Goal: Task Accomplishment & Management: Manage account settings

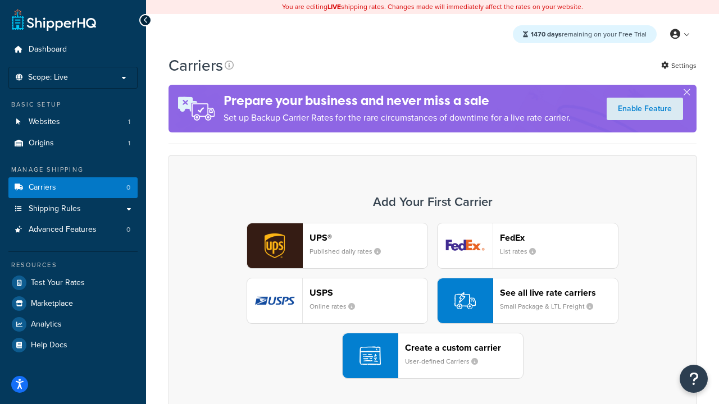
click at [432, 301] on div "UPS® Published daily rates FedEx List rates USPS Online rates See all live rate…" at bounding box center [432, 301] width 504 height 156
click at [559, 238] on header "FedEx" at bounding box center [559, 238] width 118 height 11
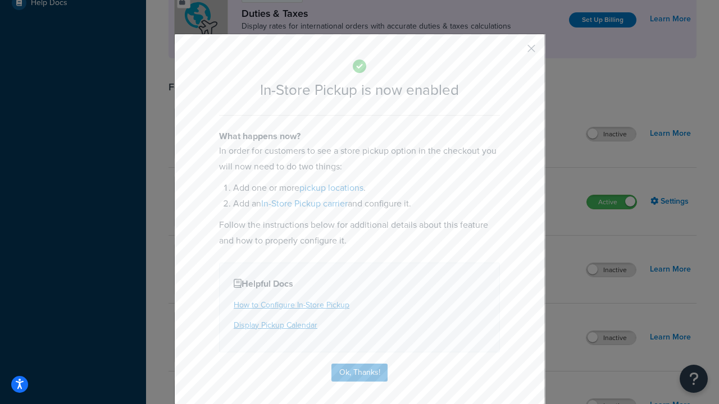
click at [514, 52] on button "button" at bounding box center [514, 52] width 3 height 3
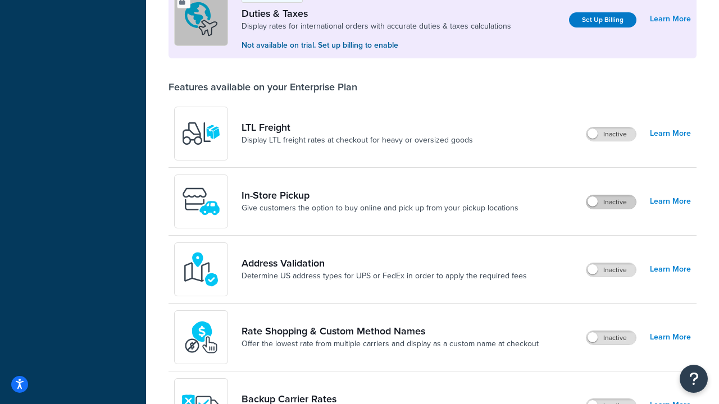
scroll to position [343, 0]
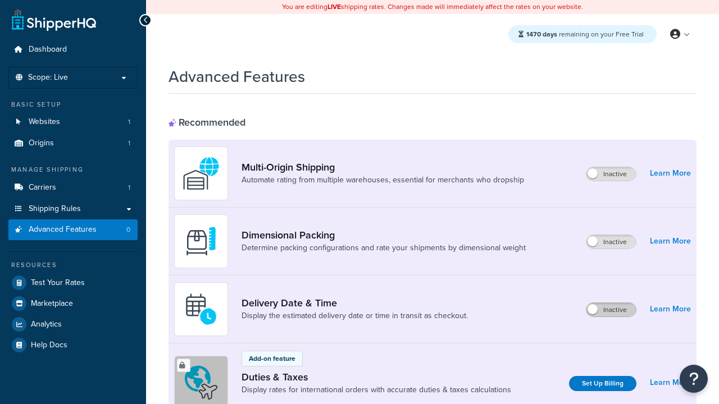
click at [611, 310] on label "Inactive" at bounding box center [610, 309] width 49 height 13
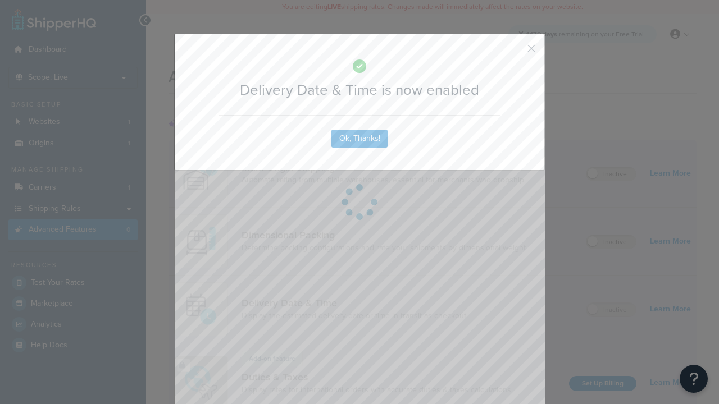
click at [514, 51] on button "button" at bounding box center [514, 52] width 3 height 3
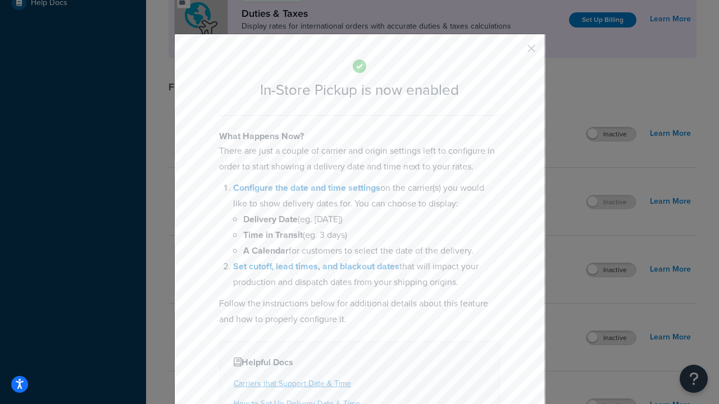
scroll to position [385, 0]
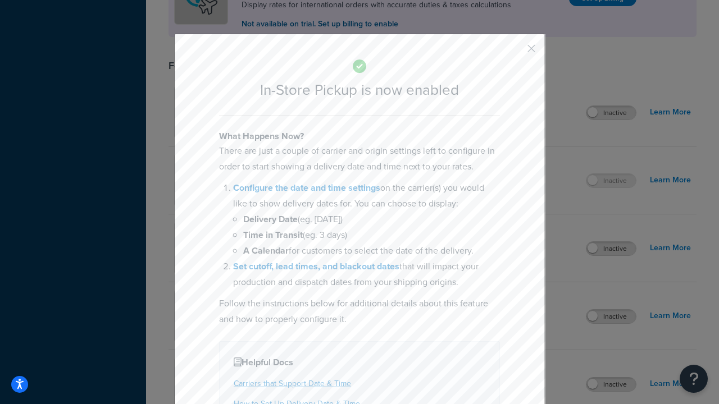
click at [514, 52] on button "button" at bounding box center [514, 52] width 3 height 3
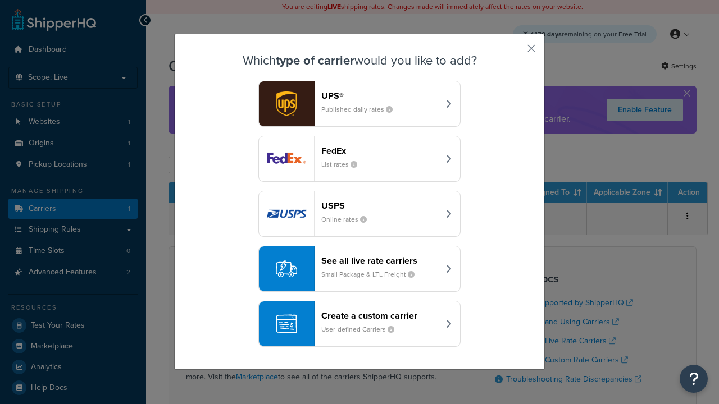
click at [359, 324] on div "Create a custom carrier User-defined Carriers" at bounding box center [379, 324] width 117 height 27
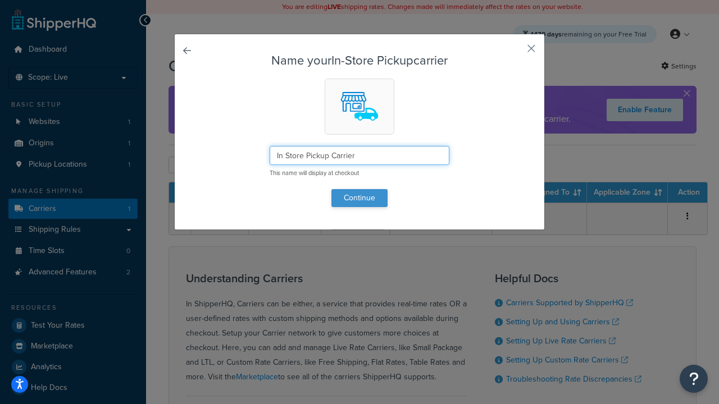
type input "In Store Pickup Carrier"
click at [359, 198] on button "Continue" at bounding box center [359, 198] width 56 height 18
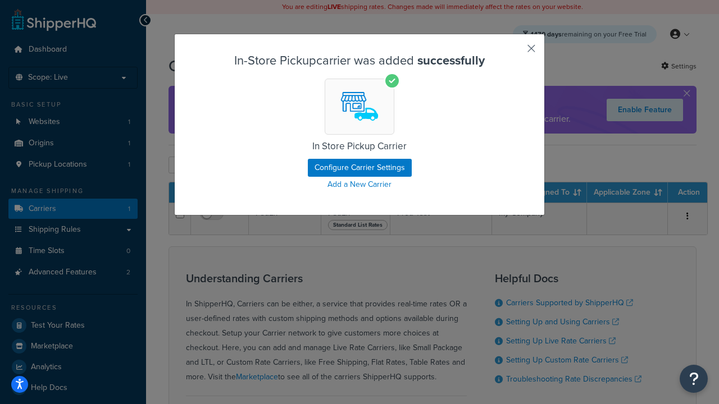
click at [514, 52] on button "button" at bounding box center [514, 52] width 3 height 3
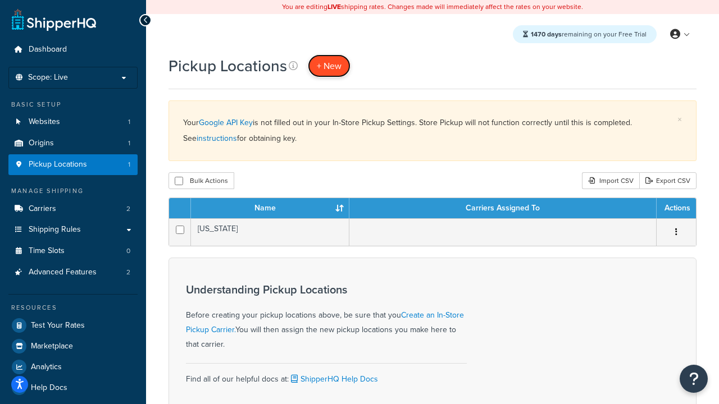
click at [329, 66] on span "+ New" at bounding box center [329, 66] width 25 height 13
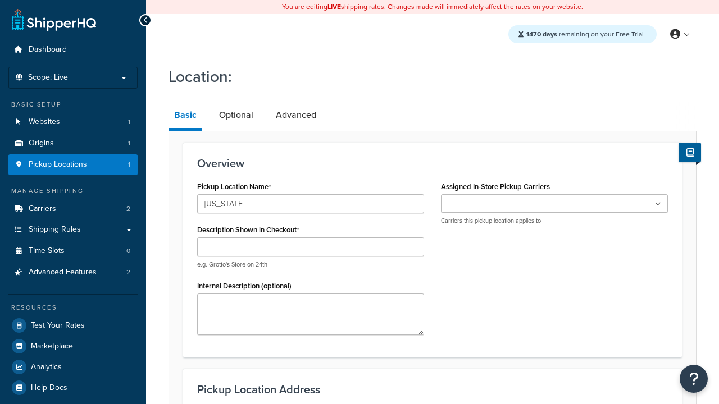
type input "[US_STATE]"
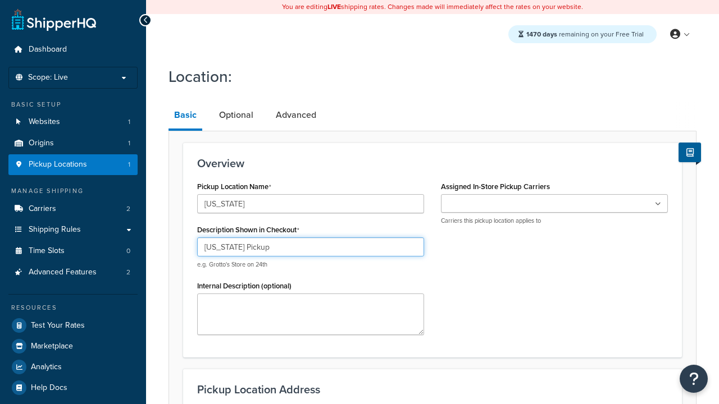
type input "California Pickup"
click at [554, 204] on ul at bounding box center [554, 203] width 227 height 19
type input "3385 Michelson Drive"
type input "Suite B"
type input "Irvine"
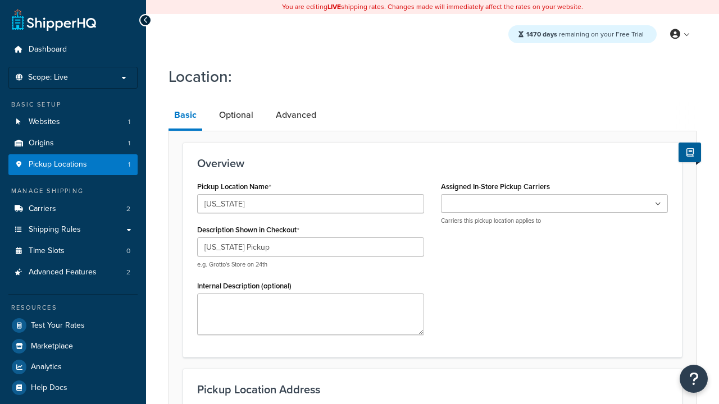
select select "5"
type input "Irvine"
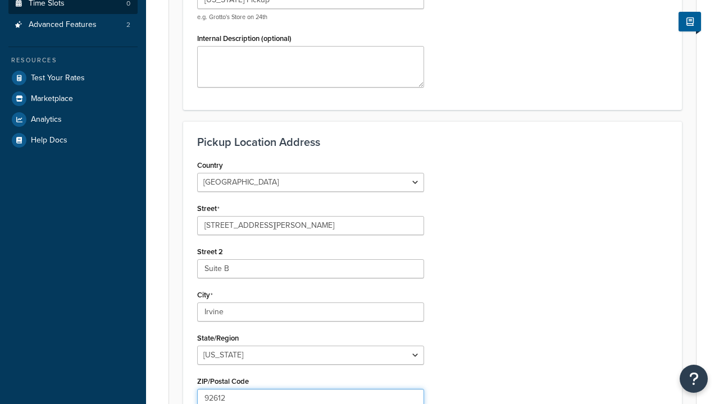
type input "92612"
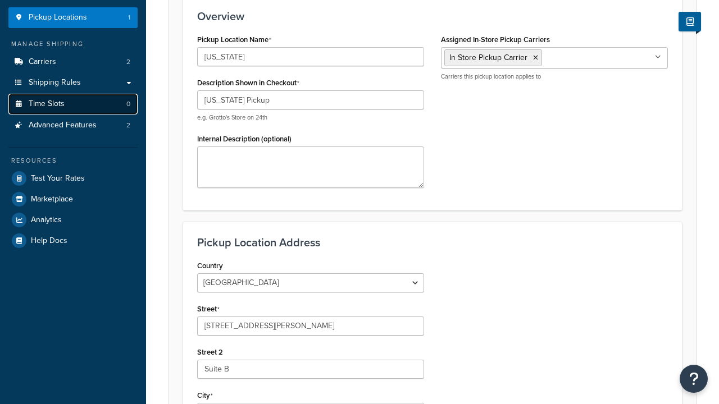
scroll to position [0, 0]
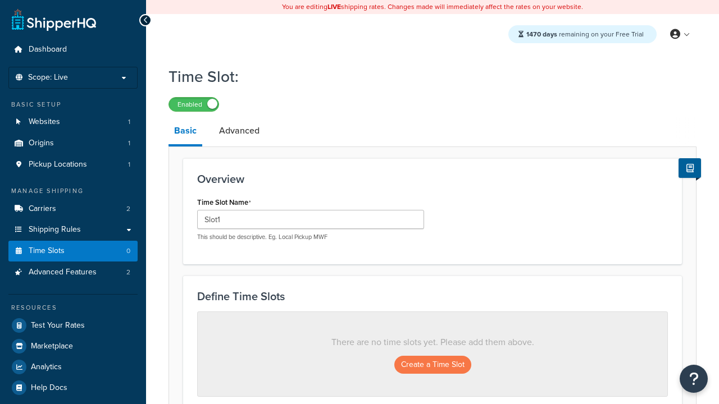
scroll to position [303, 0]
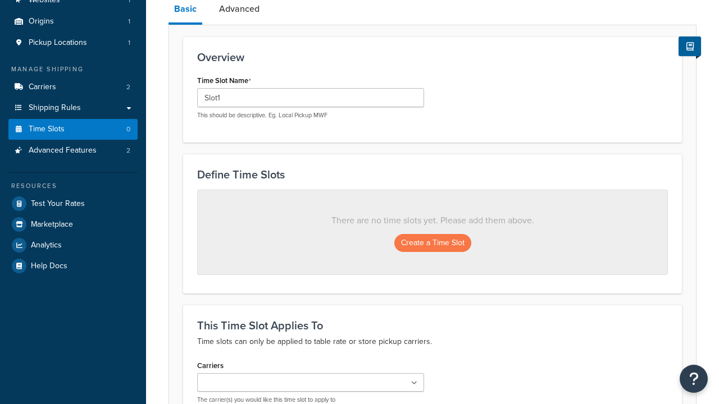
type input "Slot1"
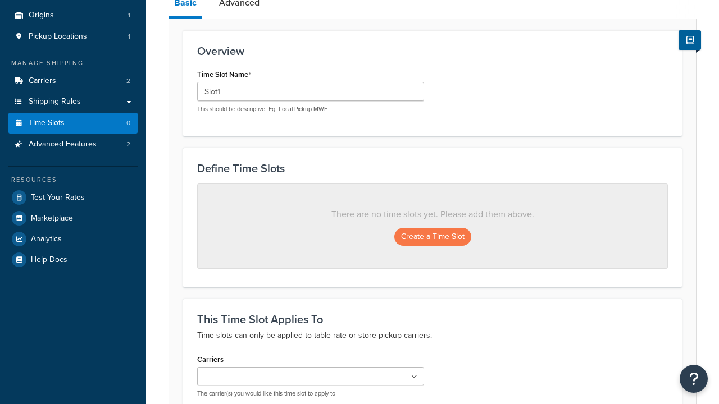
click at [311, 367] on ul at bounding box center [310, 376] width 227 height 19
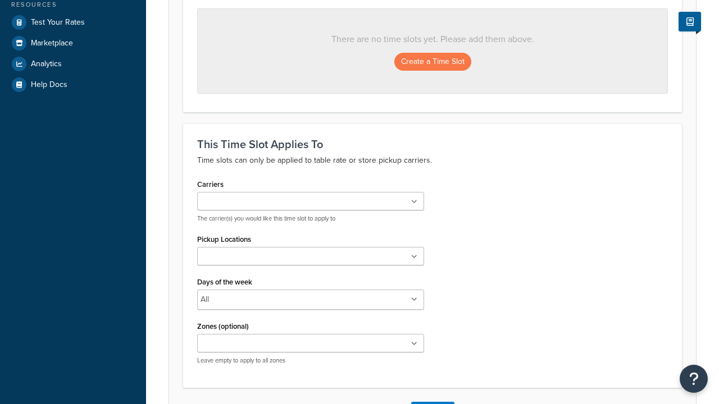
click at [311, 260] on ul at bounding box center [310, 256] width 227 height 19
click at [432, 62] on button "Create a Time Slot" at bounding box center [432, 62] width 77 height 18
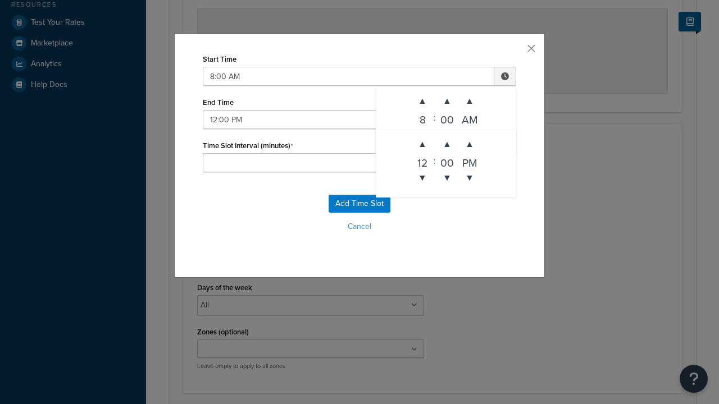
type input "12:00 PM"
type input "60"
click at [359, 204] on button "Add Time Slot" at bounding box center [360, 204] width 62 height 18
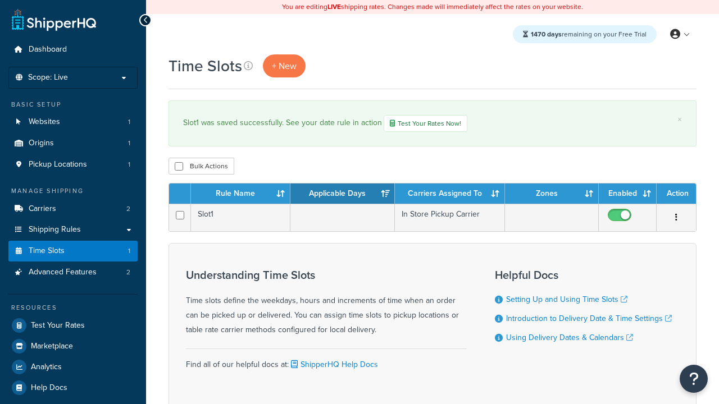
click at [240, 195] on th "Rule Name" at bounding box center [240, 194] width 99 height 20
click at [343, 195] on th "Applicable Days" at bounding box center [342, 194] width 104 height 20
click at [450, 195] on th "Carriers Assigned To" at bounding box center [450, 194] width 110 height 20
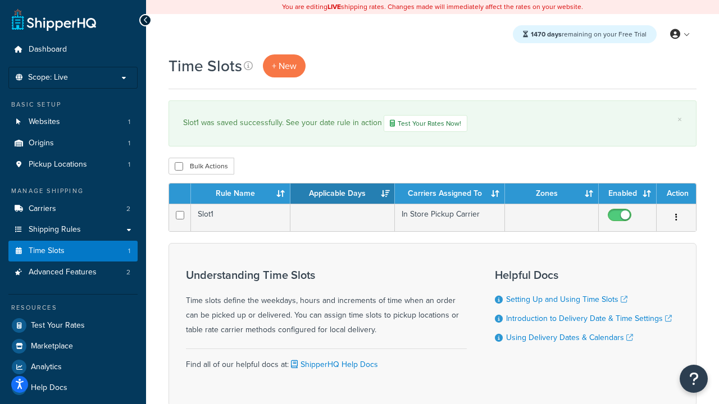
click at [450, 195] on th "Carriers Assigned To" at bounding box center [450, 194] width 110 height 20
click at [552, 195] on th "Zones" at bounding box center [552, 194] width 94 height 20
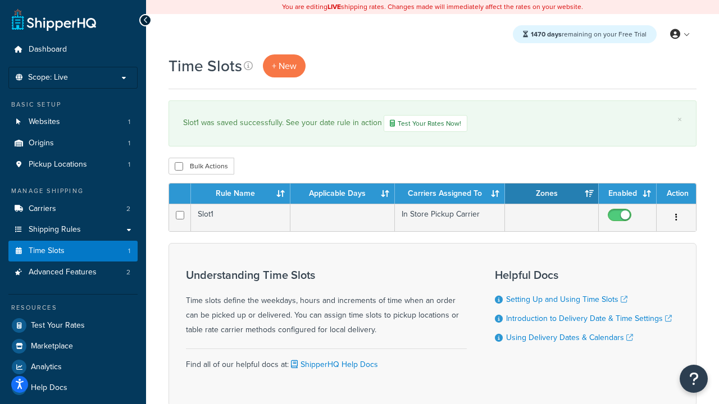
click at [627, 195] on th "Enabled" at bounding box center [628, 194] width 58 height 20
click at [676, 195] on th "Action" at bounding box center [676, 194] width 39 height 20
click at [179, 167] on input "checkbox" at bounding box center [179, 166] width 8 height 8
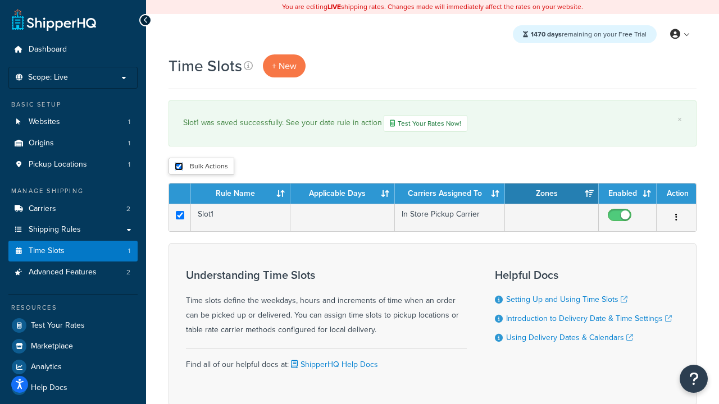
checkbox input "true"
click at [0, 0] on button "Delete" at bounding box center [0, 0] width 0 height 0
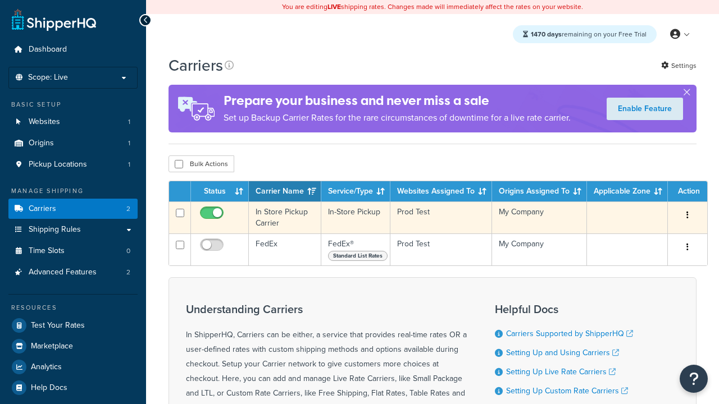
click at [687, 216] on icon "button" at bounding box center [687, 215] width 2 height 8
click at [0, 0] on link "Delete" at bounding box center [0, 0] width 0 height 0
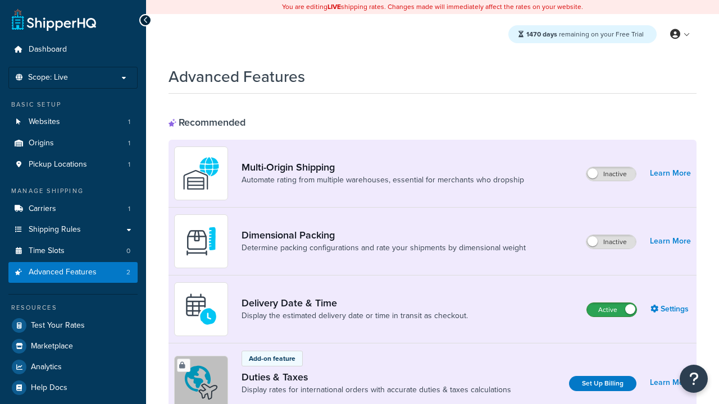
click at [612, 310] on label "Active" at bounding box center [611, 309] width 49 height 13
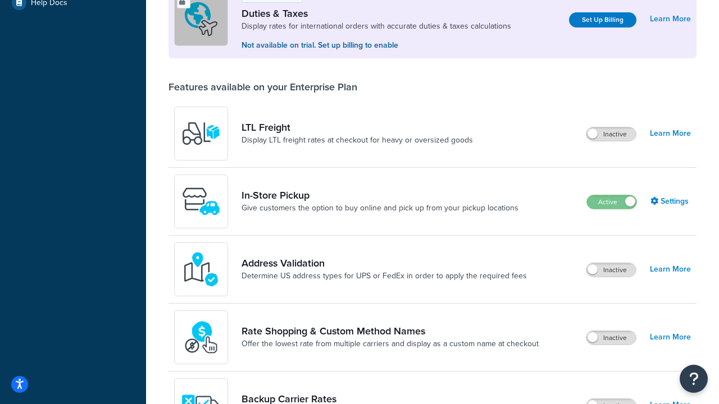
scroll to position [343, 0]
